Goal: Information Seeking & Learning: Learn about a topic

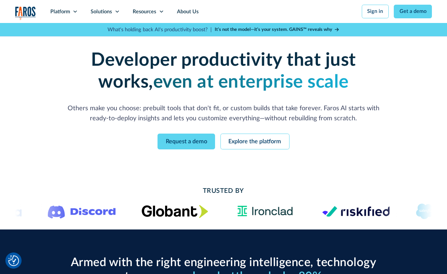
click at [409, 133] on div "Enterprise-grade developer productivity without the enterprise pain Deploy fast…" at bounding box center [223, 99] width 417 height 152
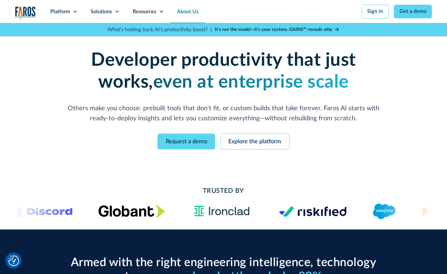
click at [188, 9] on link "About Us" at bounding box center [187, 11] width 34 height 23
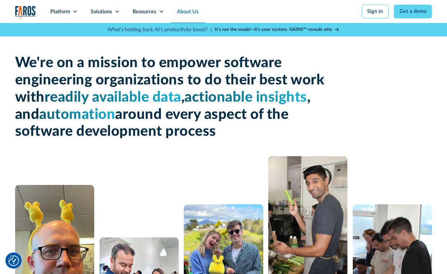
click at [17, 43] on div "We're on a mission to empower software engineering organizations to do their be…" at bounding box center [223, 89] width 417 height 133
click at [156, 10] on div "Resources" at bounding box center [148, 11] width 44 height 23
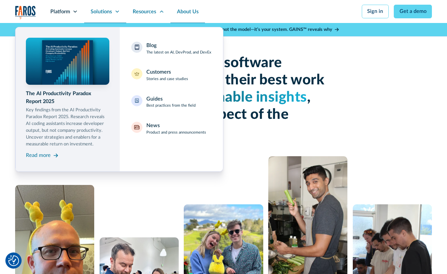
click at [112, 11] on div "Solutions" at bounding box center [105, 11] width 42 height 23
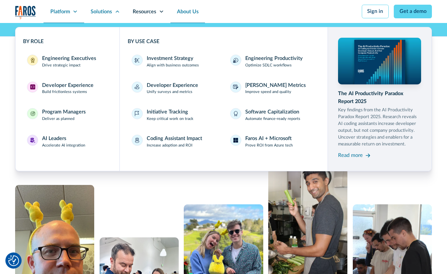
click at [78, 11] on div "Platform" at bounding box center [63, 11] width 41 height 23
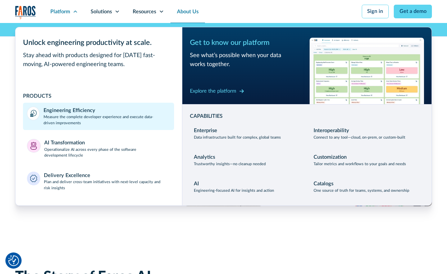
scroll to position [144, 0]
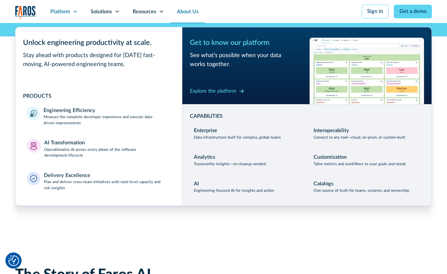
click at [187, 11] on link "About Us" at bounding box center [187, 11] width 34 height 23
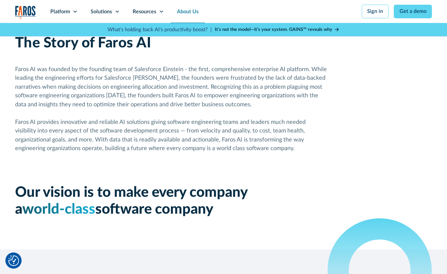
scroll to position [359, 0]
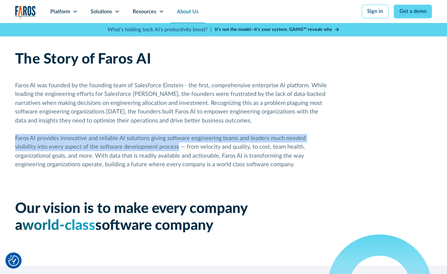
drag, startPoint x: 14, startPoint y: 142, endPoint x: 177, endPoint y: 151, distance: 163.4
click at [177, 151] on div "Faros AI was founded by the founding team of Salesforce Einstein - the first, c…" at bounding box center [171, 125] width 313 height 88
copy div "Faros AI provides innovative and reliable AI solutions giving software engineer…"
